Goal: Find contact information: Find contact information

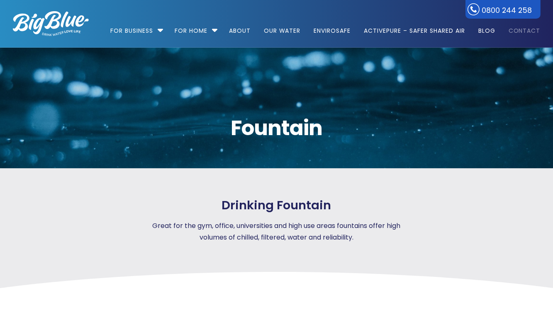
click at [523, 28] on link "Contact" at bounding box center [522, 26] width 38 height 53
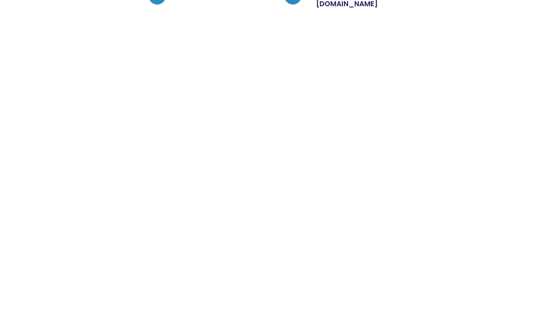
scroll to position [290, 0]
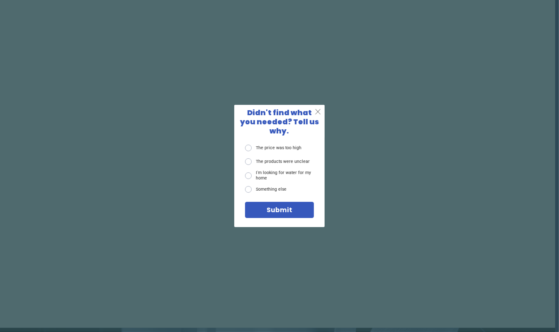
click at [317, 116] on span "X" at bounding box center [318, 111] width 6 height 9
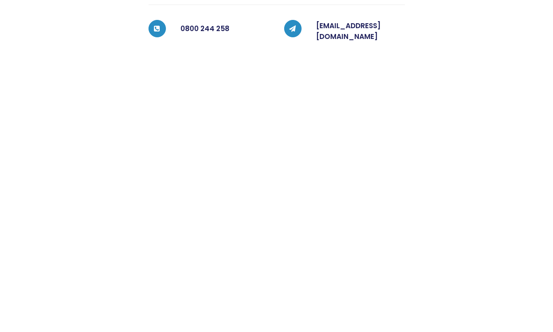
scroll to position [267, 0]
